Goal: Find specific page/section: Find specific page/section

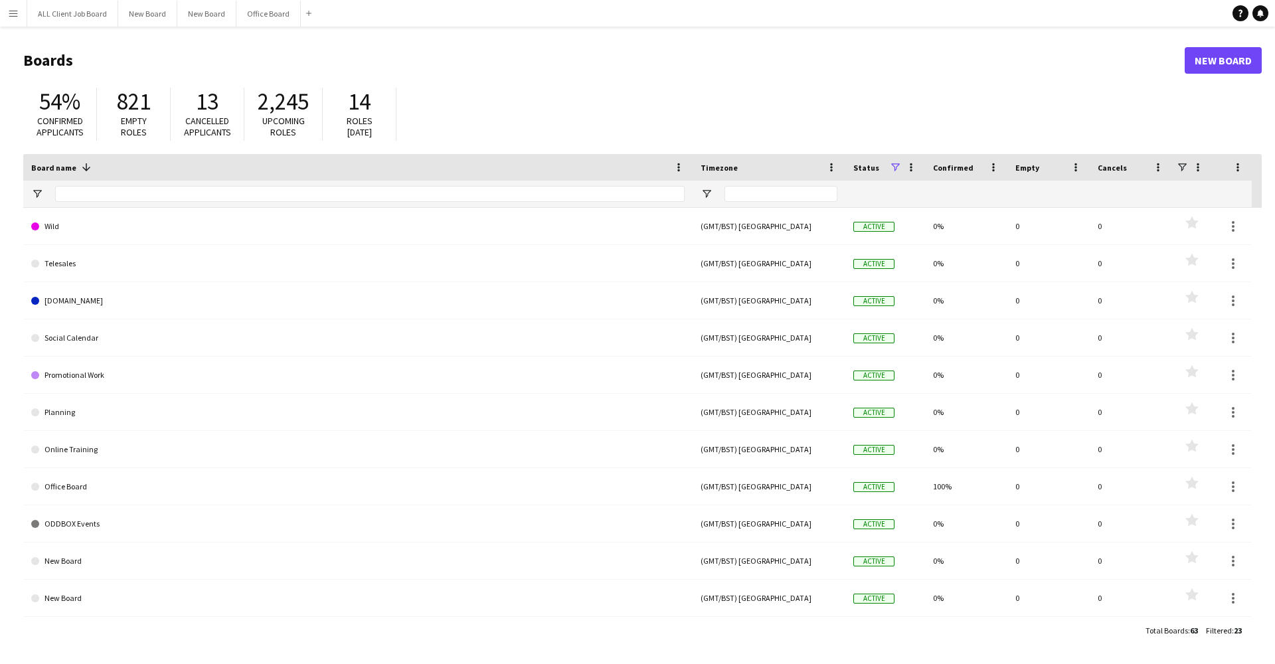
click at [11, 24] on button "Menu" at bounding box center [13, 13] width 27 height 27
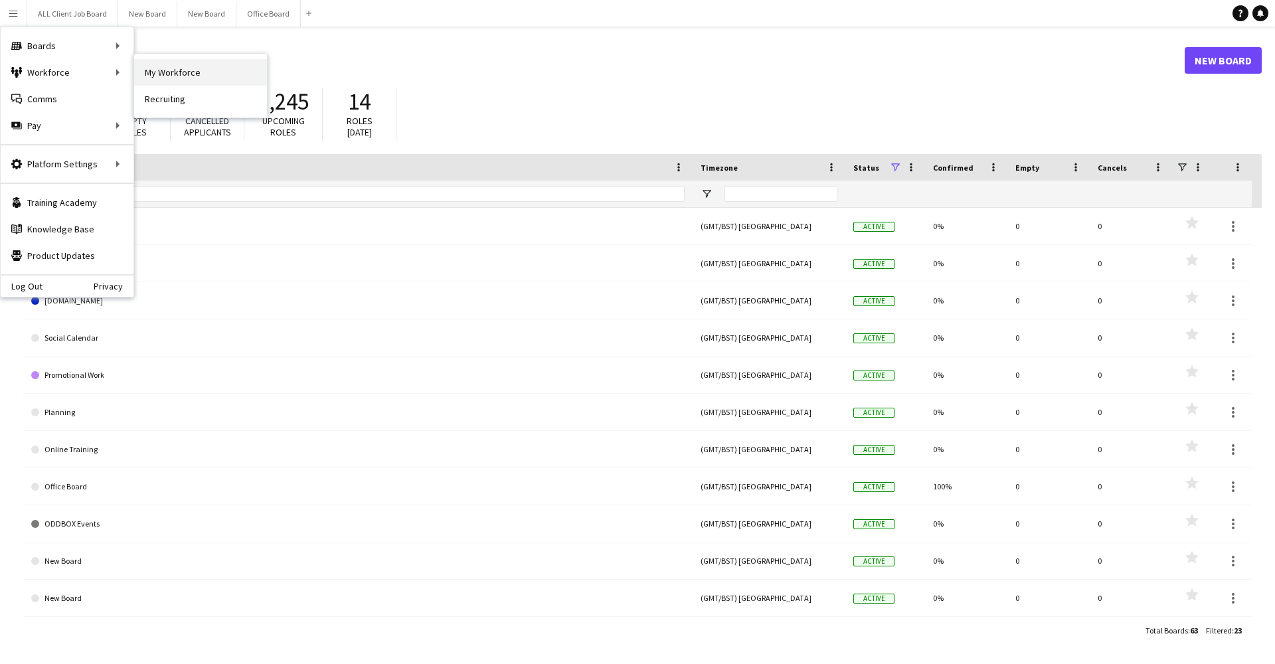
click at [155, 76] on link "My Workforce" at bounding box center [200, 72] width 133 height 27
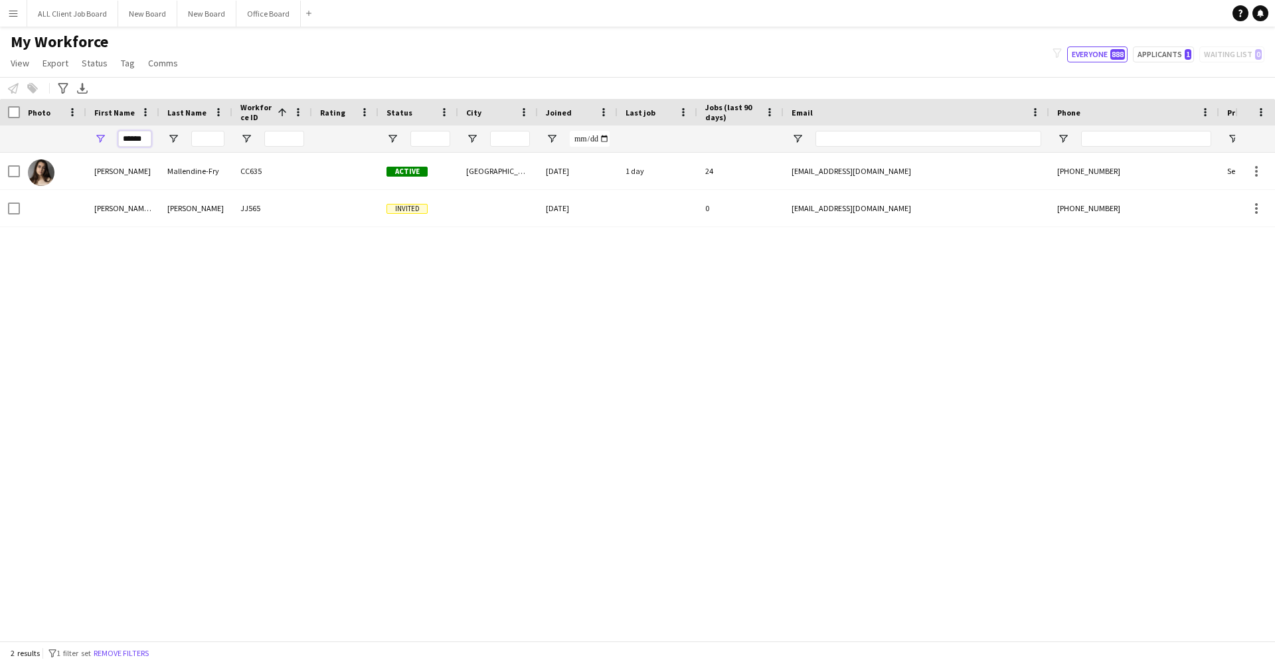
click at [137, 135] on input "******" at bounding box center [134, 139] width 33 height 16
drag, startPoint x: 366, startPoint y: 4, endPoint x: 240, endPoint y: 157, distance: 197.7
click at [240, 157] on div "CC830" at bounding box center [272, 171] width 80 height 37
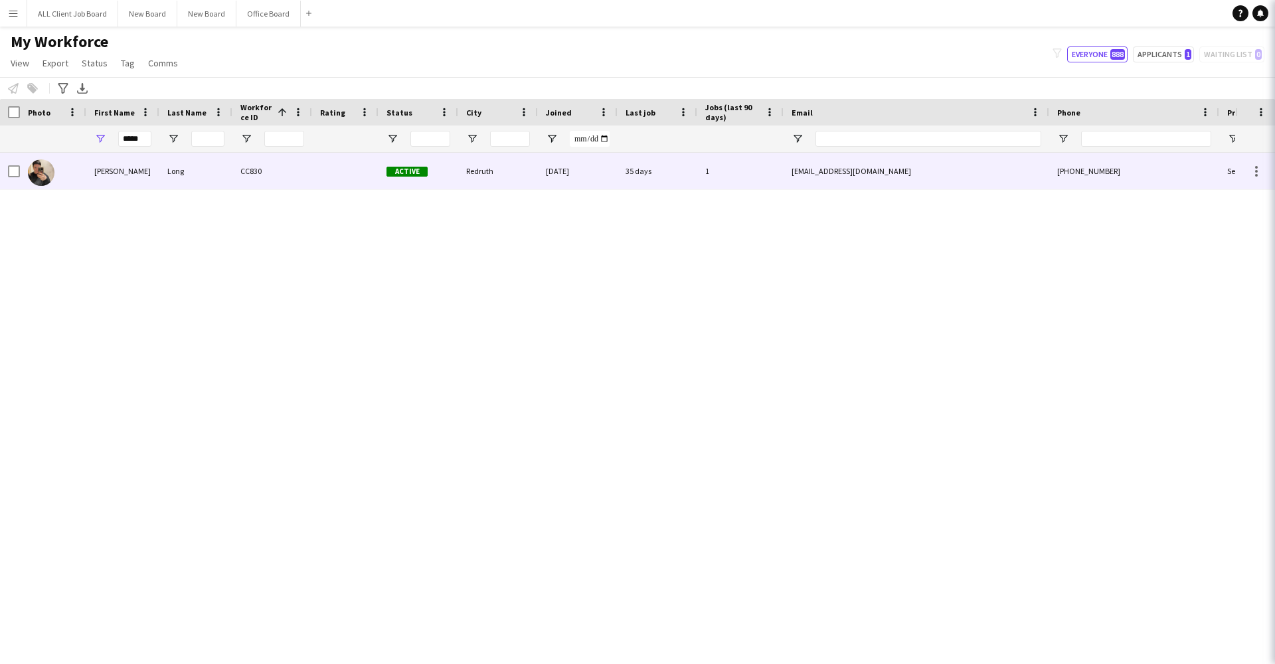
click at [239, 161] on div "CC830" at bounding box center [272, 171] width 80 height 37
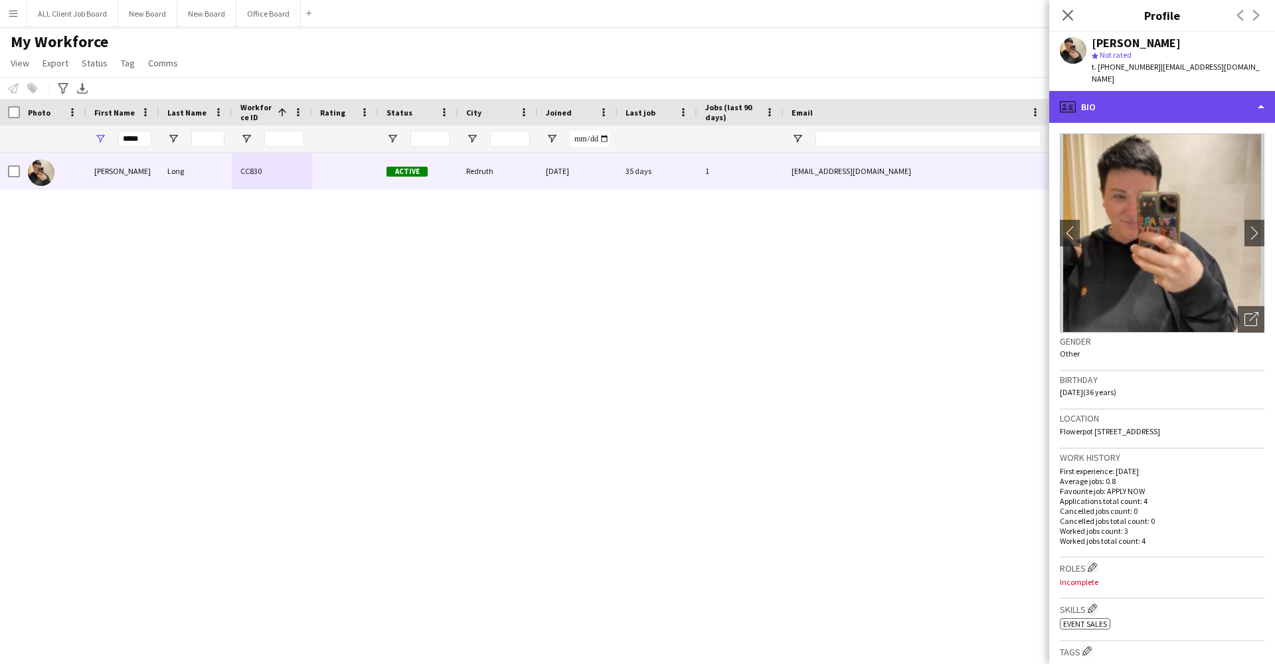
click at [1113, 95] on div "profile Bio" at bounding box center [1162, 107] width 226 height 32
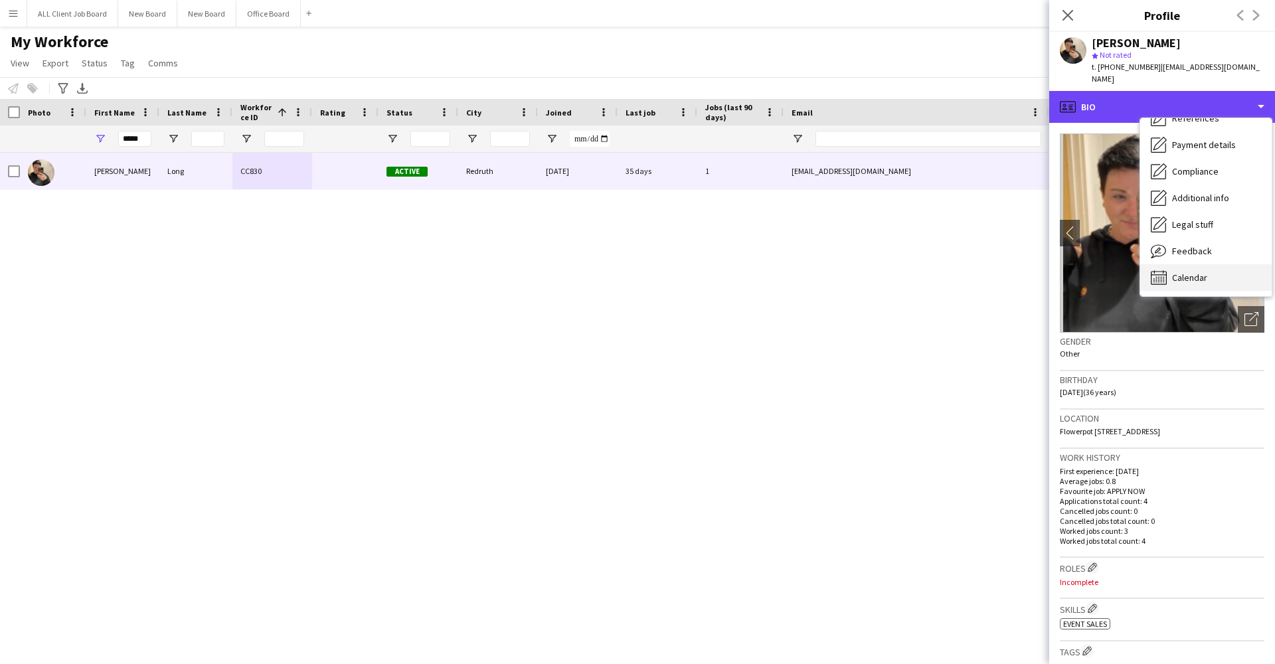
scroll to position [151, 0]
click at [1189, 272] on span "Calendar" at bounding box center [1189, 278] width 35 height 12
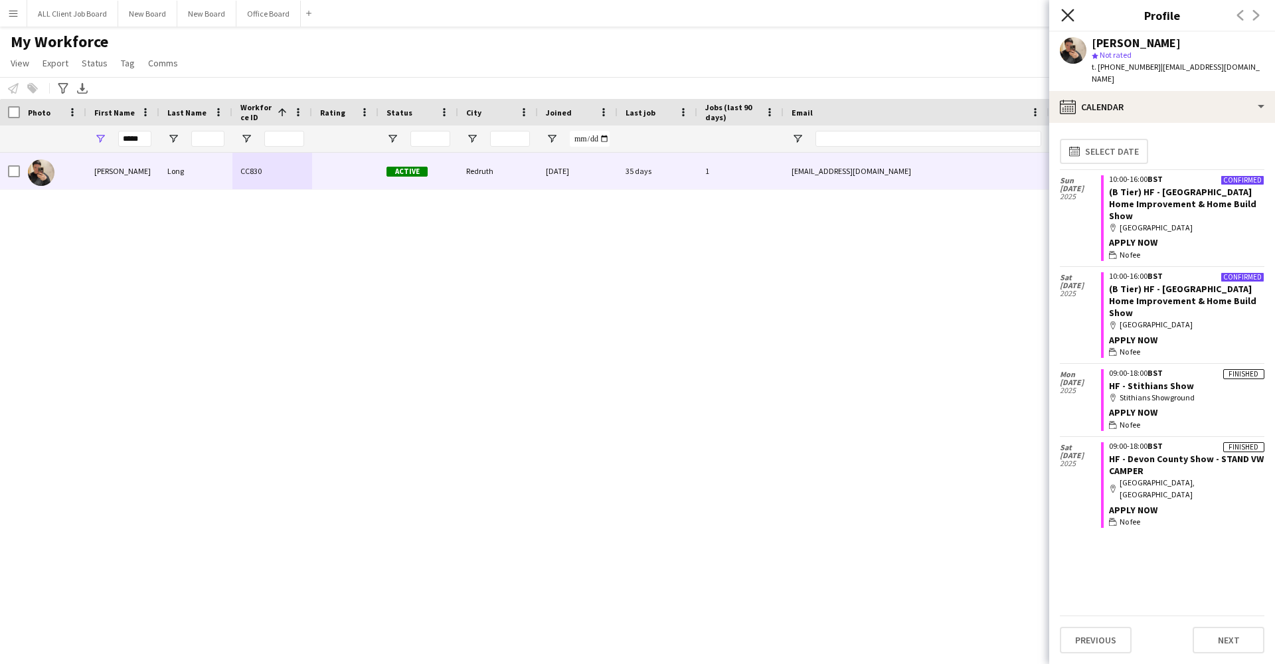
click at [1065, 12] on icon at bounding box center [1067, 15] width 13 height 13
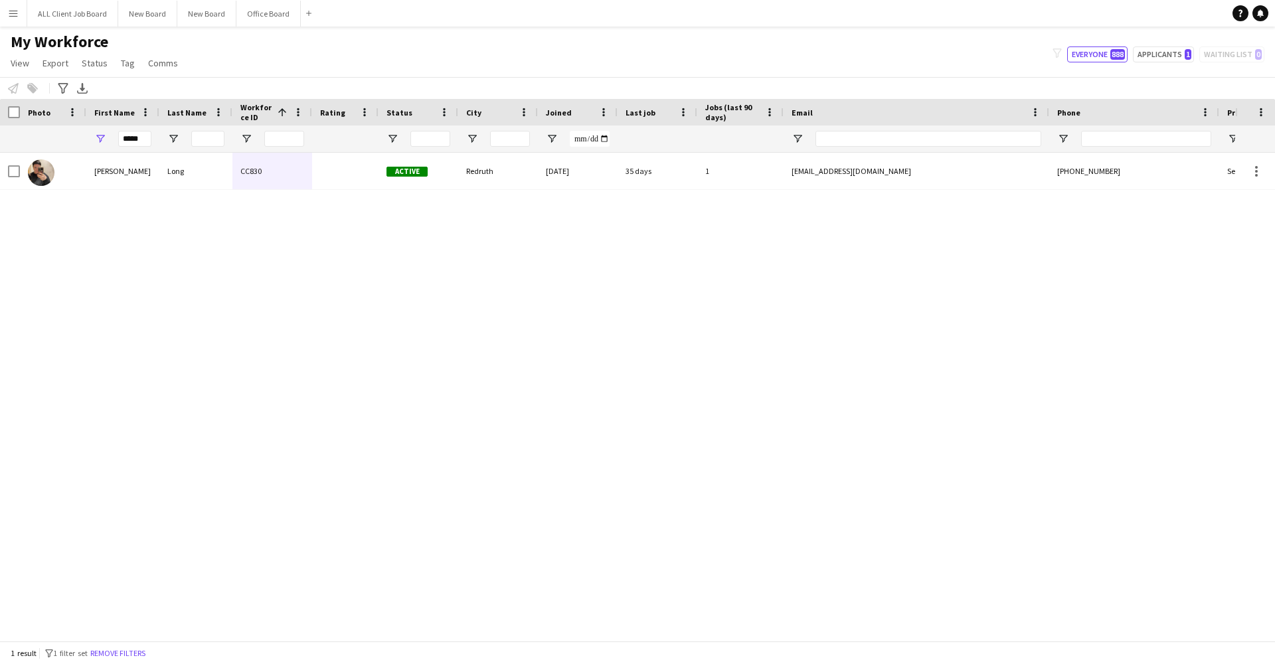
click at [153, 131] on div "*****" at bounding box center [122, 139] width 73 height 27
click at [138, 131] on input "*****" at bounding box center [134, 139] width 33 height 16
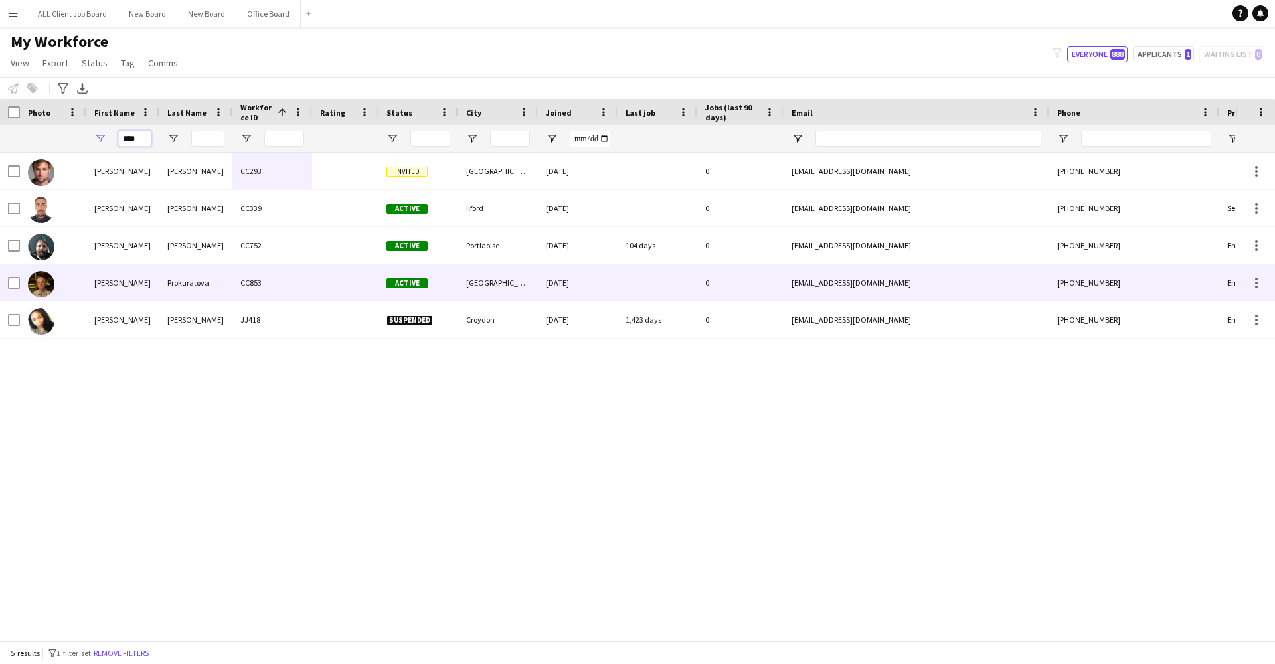
type input "****"
click at [129, 264] on div "[PERSON_NAME]" at bounding box center [122, 282] width 73 height 37
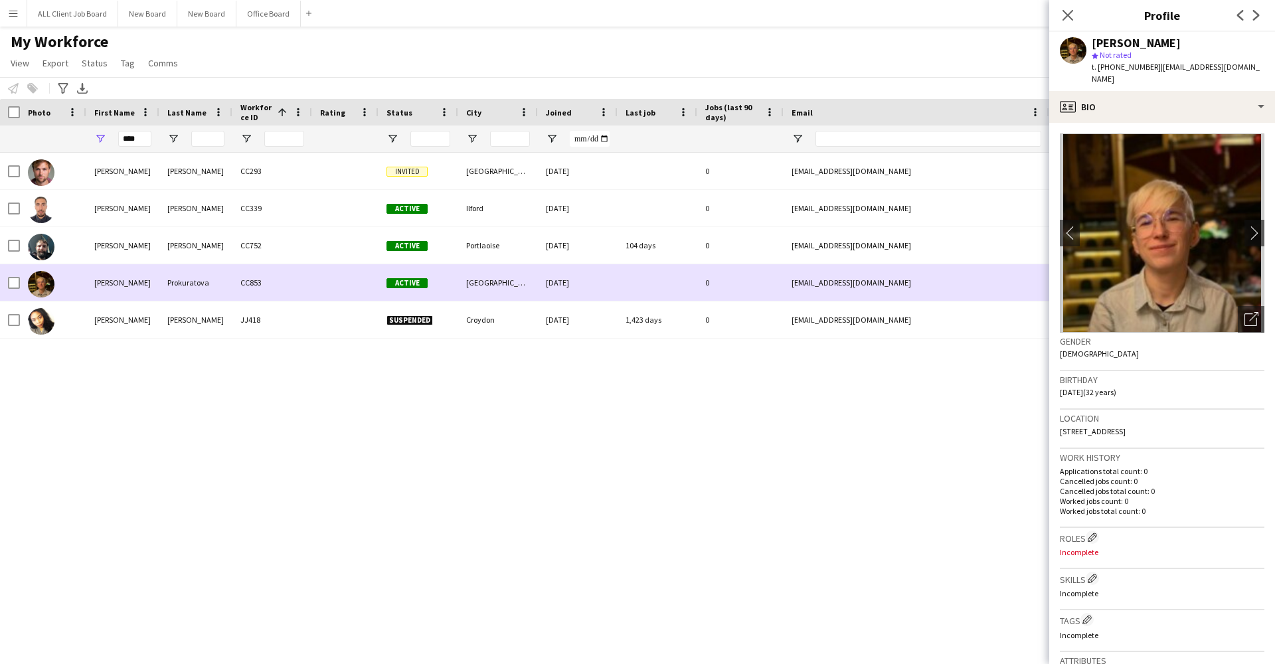
click at [129, 271] on div "[PERSON_NAME]" at bounding box center [122, 282] width 73 height 37
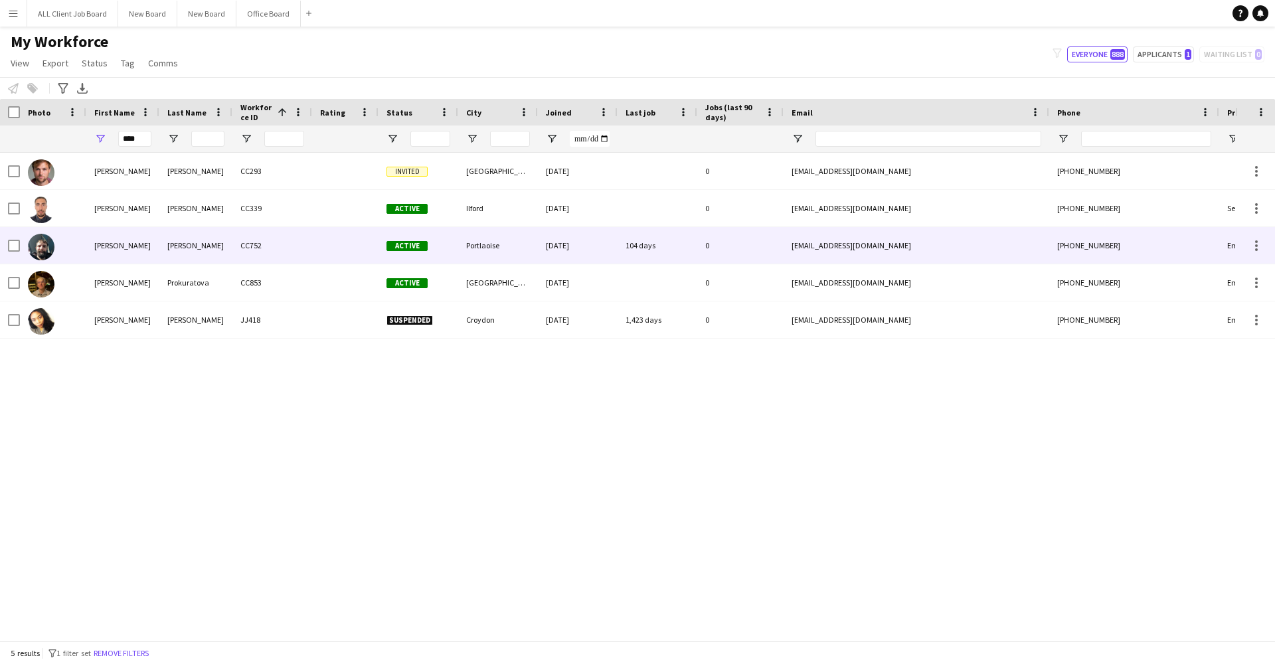
click at [173, 243] on div "[PERSON_NAME]" at bounding box center [195, 245] width 73 height 37
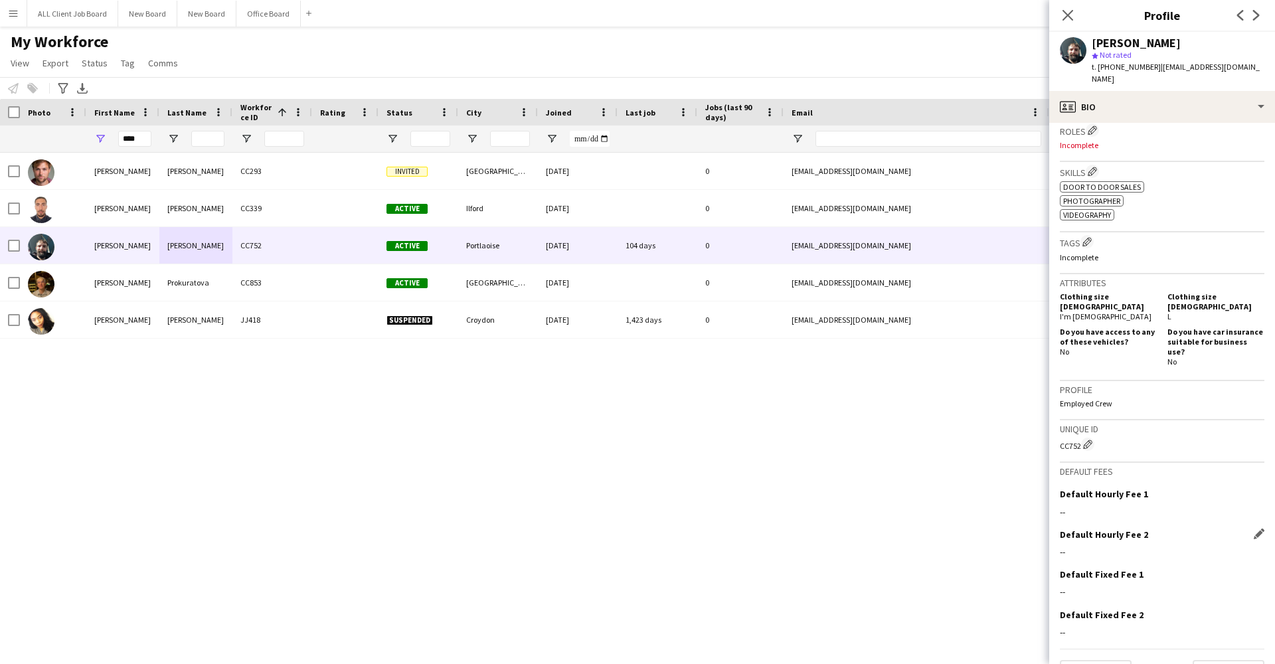
scroll to position [435, 0]
drag, startPoint x: 1210, startPoint y: 379, endPoint x: 1201, endPoint y: 524, distance: 145.1
click at [1201, 524] on app-crew-profile-bio "Open photos pop-in Gender [DEMOGRAPHIC_DATA] Birthday [DEMOGRAPHIC_DATA] (30 ye…" at bounding box center [1162, 393] width 226 height 541
click at [1172, 440] on div "CC752 Edit crew unique ID" at bounding box center [1162, 446] width 205 height 13
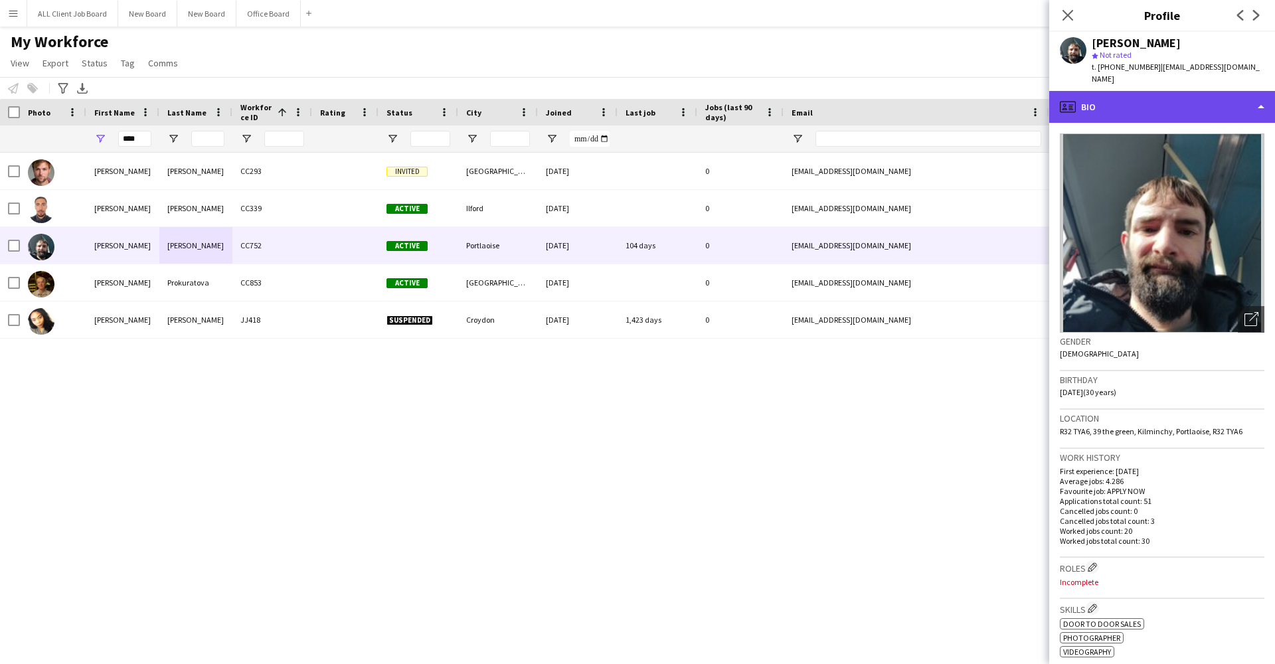
scroll to position [-1, 0]
click at [1192, 94] on div "profile Bio" at bounding box center [1162, 107] width 226 height 32
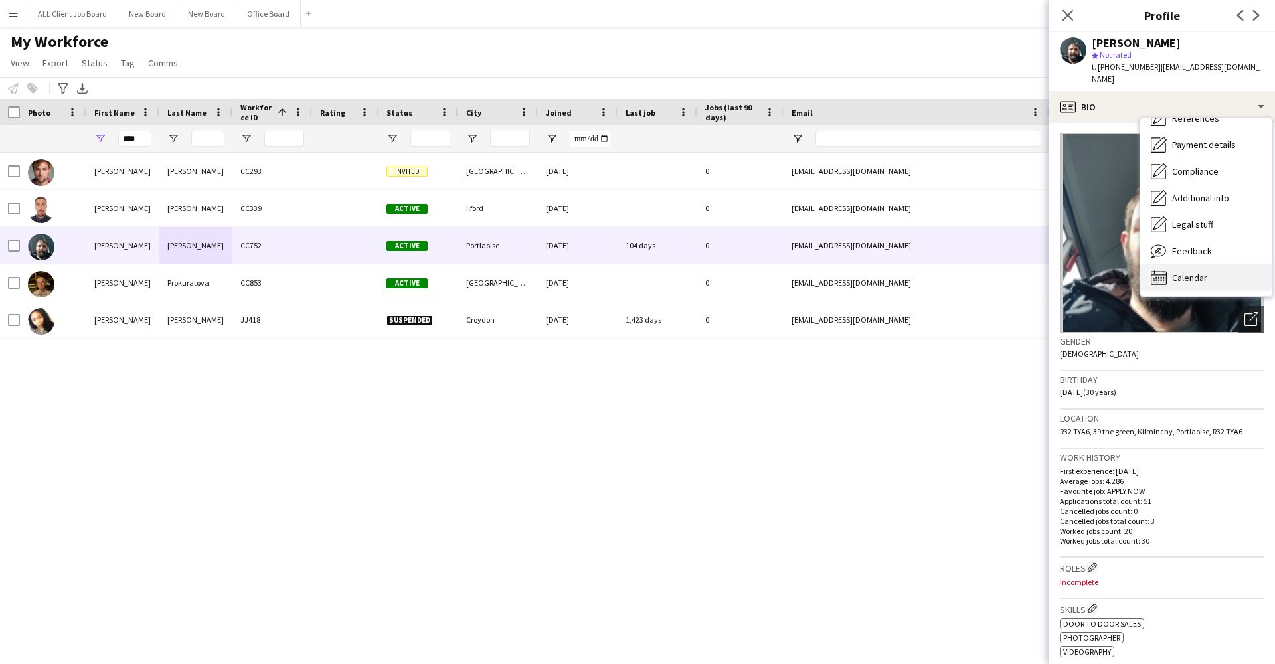
scroll to position [153, 0]
click at [1201, 272] on span "Calendar" at bounding box center [1189, 278] width 35 height 12
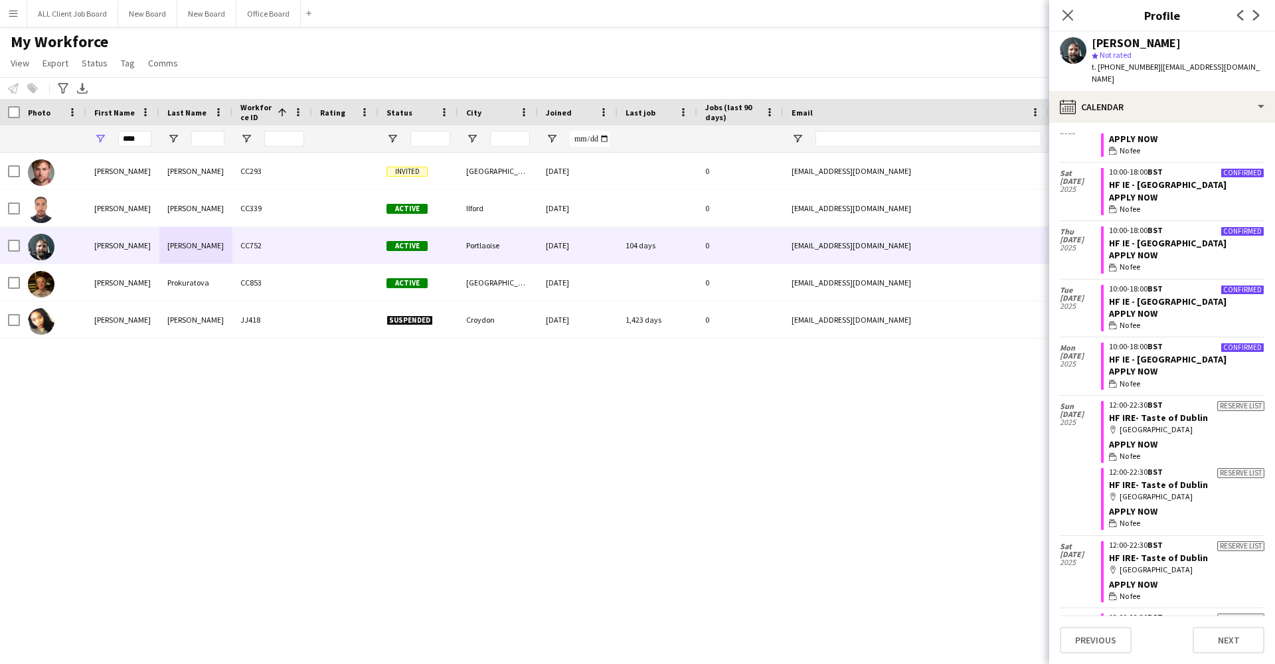
scroll to position [1313, 0]
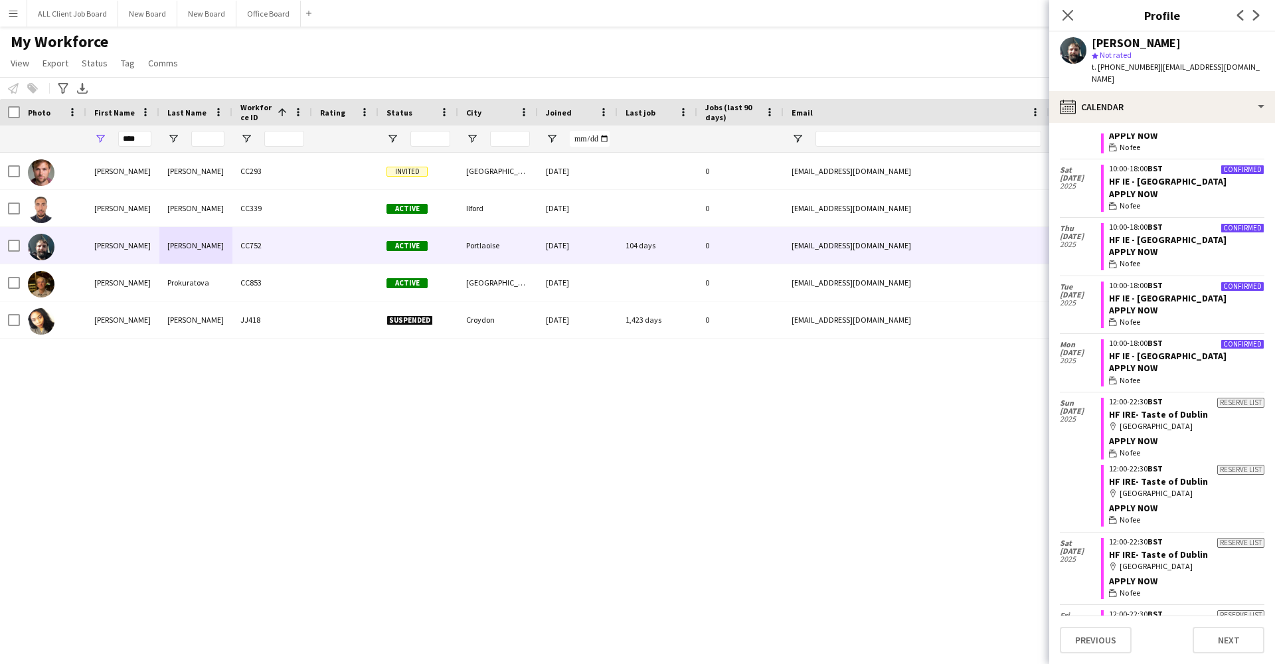
click at [539, 547] on div "[PERSON_NAME] CC293 Invited [GEOGRAPHIC_DATA] [DATE] 0 [EMAIL_ADDRESS][DOMAIN_N…" at bounding box center [617, 397] width 1235 height 488
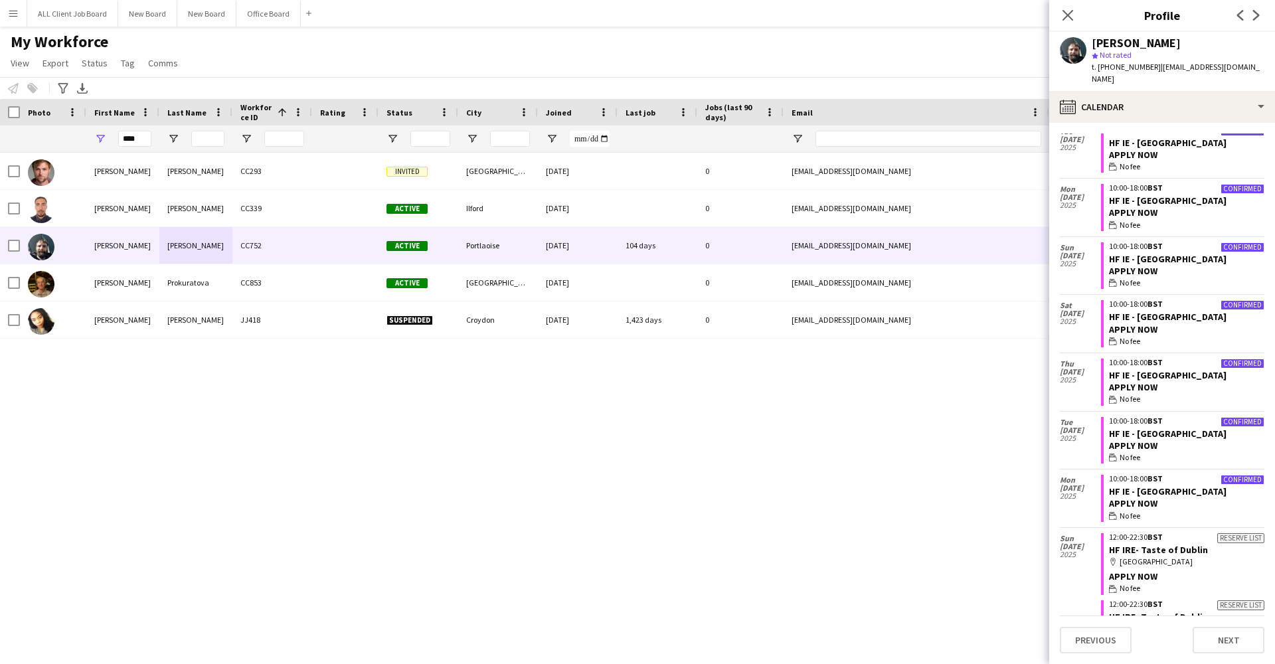
scroll to position [1167, 0]
